Goal: Navigation & Orientation: Find specific page/section

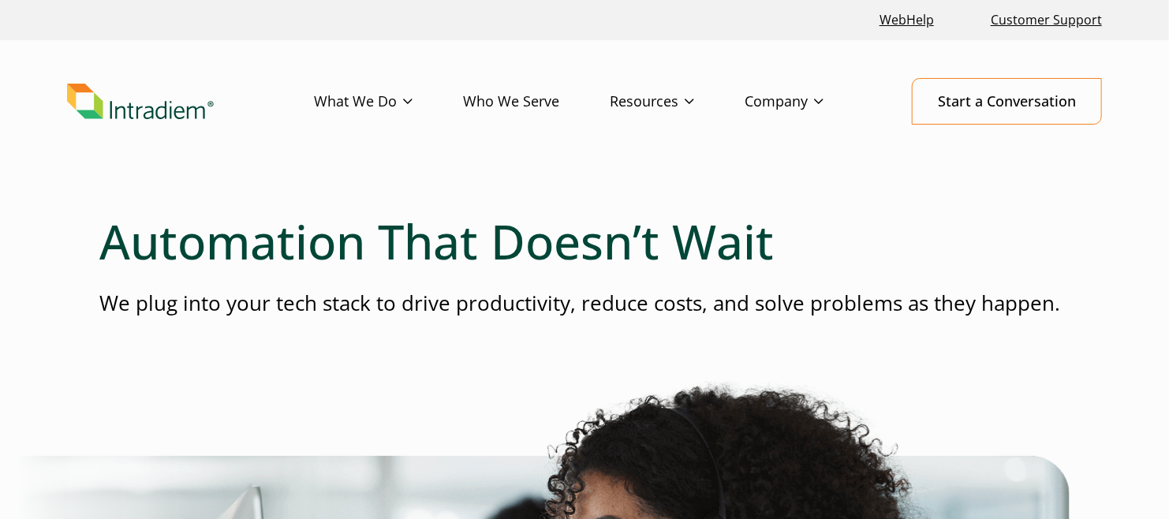
click at [127, 110] on img "Link to homepage of Intradiem" at bounding box center [140, 102] width 147 height 36
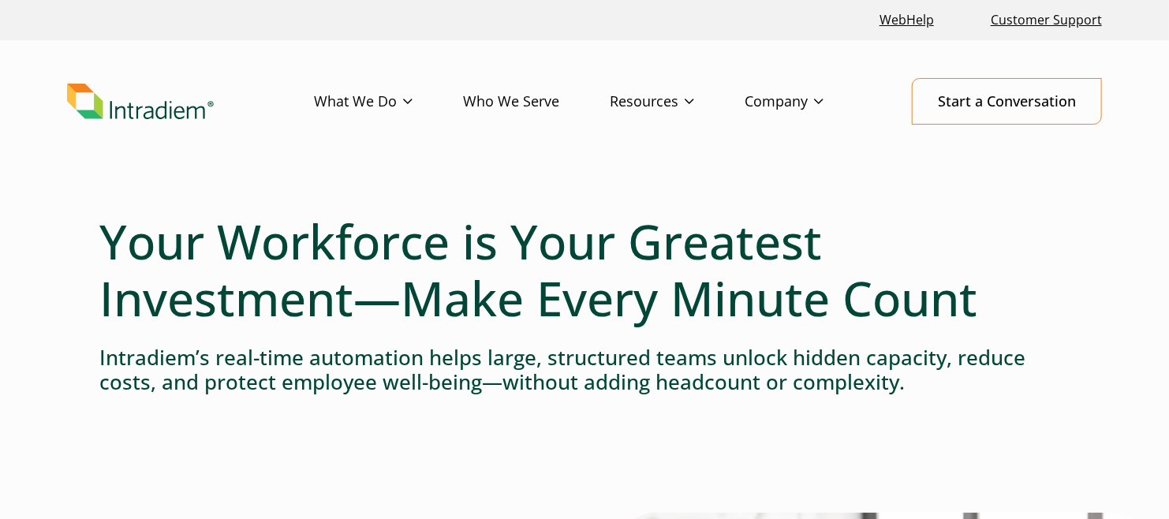
click at [149, 103] on img "Link to homepage of Intradiem" at bounding box center [140, 102] width 147 height 36
click at [345, 129] on link "Platform" at bounding box center [341, 133] width 52 height 17
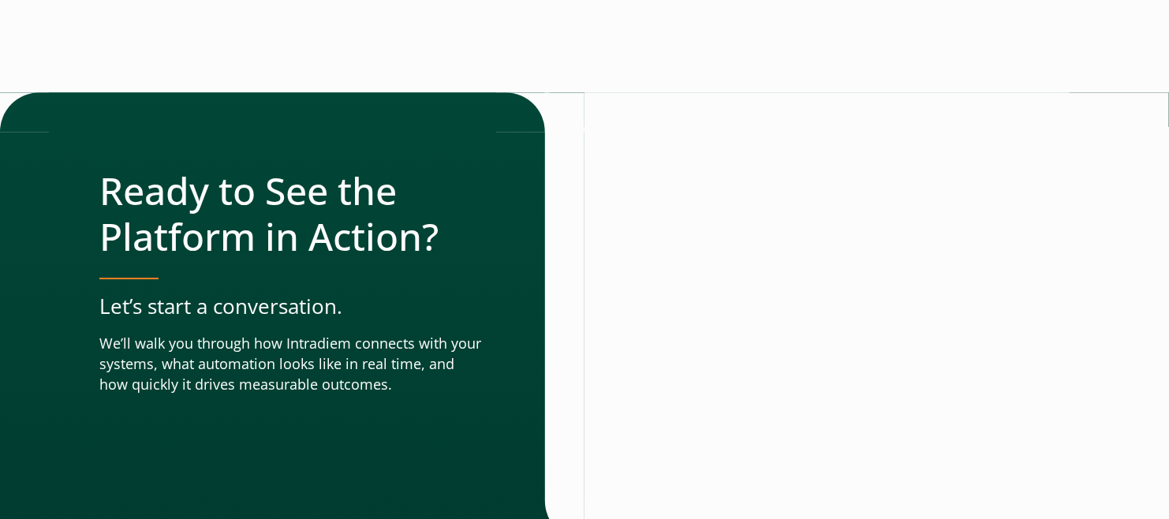
scroll to position [4969, 0]
